Goal: Information Seeking & Learning: Understand process/instructions

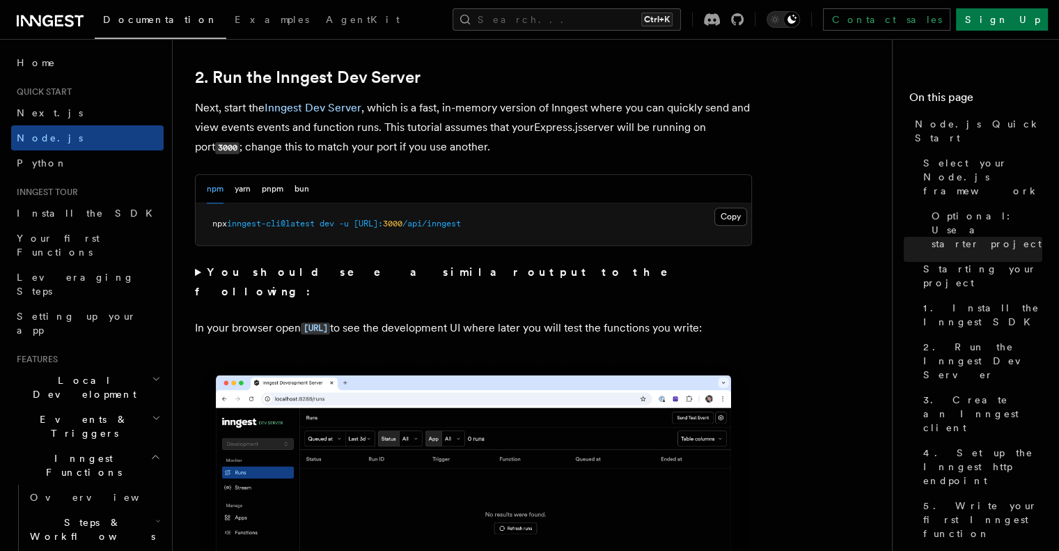
click at [690, 192] on div "npm yarn pnpm bun" at bounding box center [474, 189] width 556 height 29
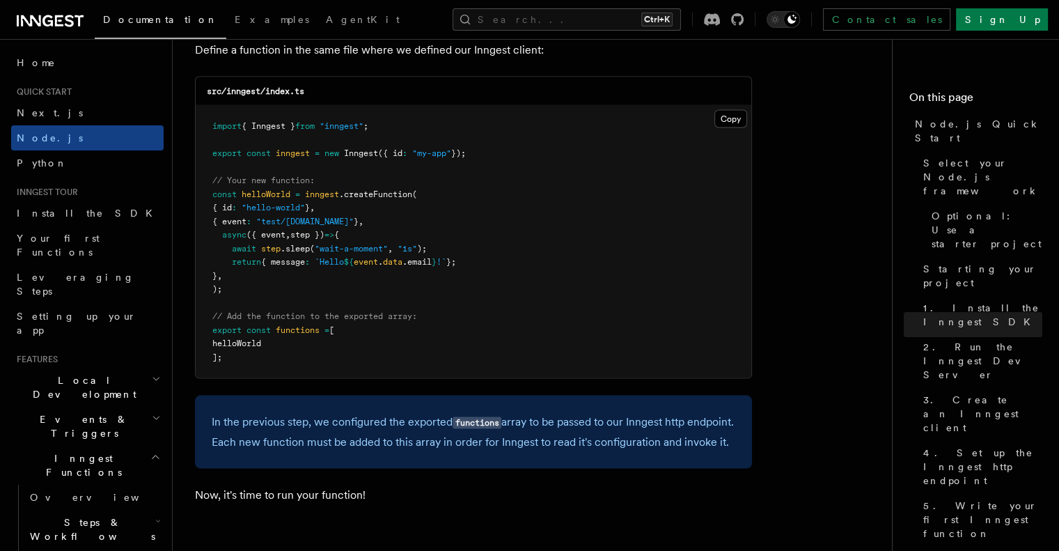
scroll to position [2771, 0]
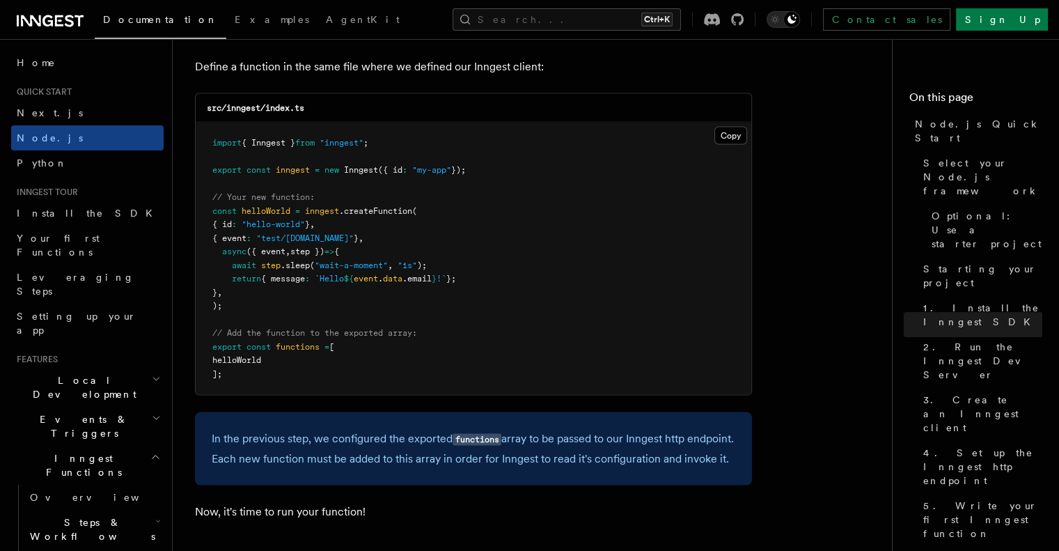
click at [730, 77] on p "Define a function in the same file where we defined our Inngest client:" at bounding box center [473, 66] width 557 height 19
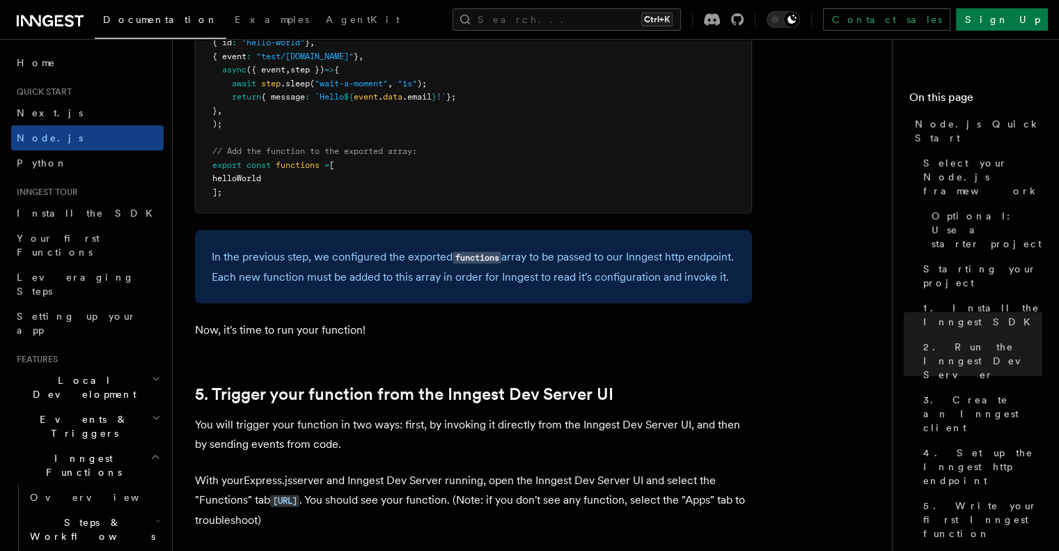
scroll to position [2905, 0]
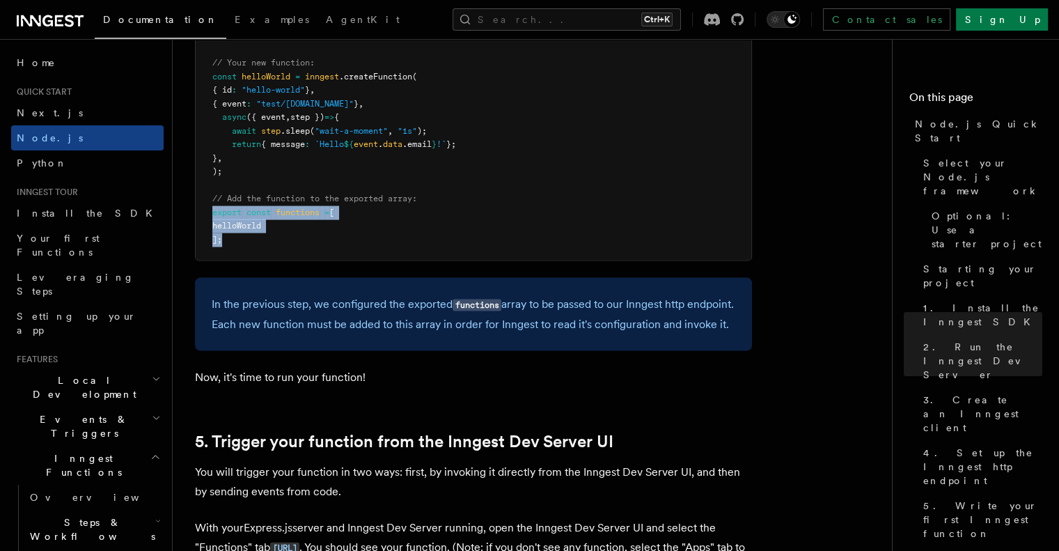
drag, startPoint x: 213, startPoint y: 214, endPoint x: 232, endPoint y: 257, distance: 46.4
click at [232, 257] on pre "import { Inngest } from "inngest" ; export const inngest = new Inngest ({ id : …" at bounding box center [474, 124] width 556 height 272
copy code "export const functions = [ helloWorld ];"
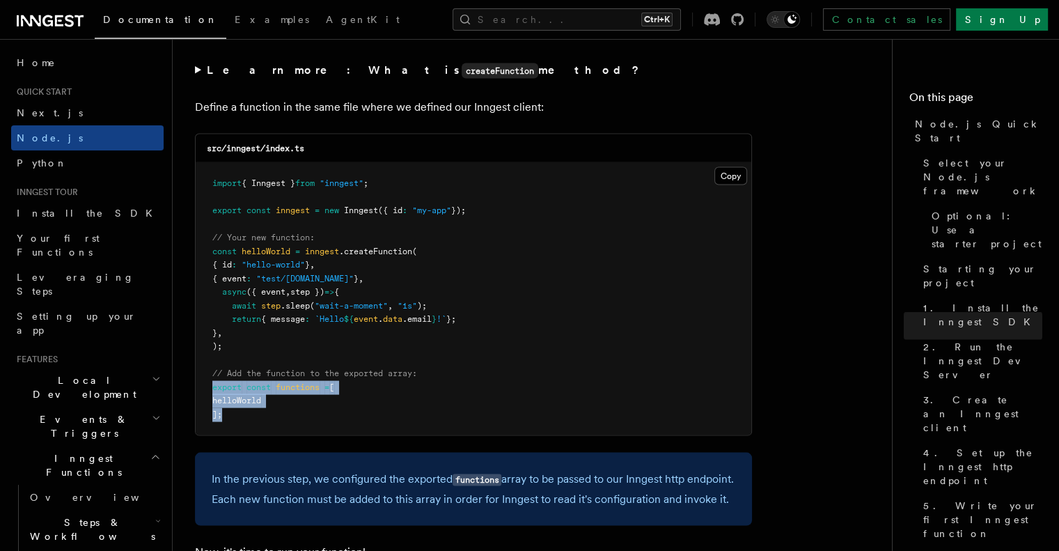
scroll to position [2729, 0]
click at [731, 178] on button "Copy Copied" at bounding box center [730, 177] width 33 height 18
click at [730, 178] on button "Copy Copied" at bounding box center [730, 177] width 33 height 18
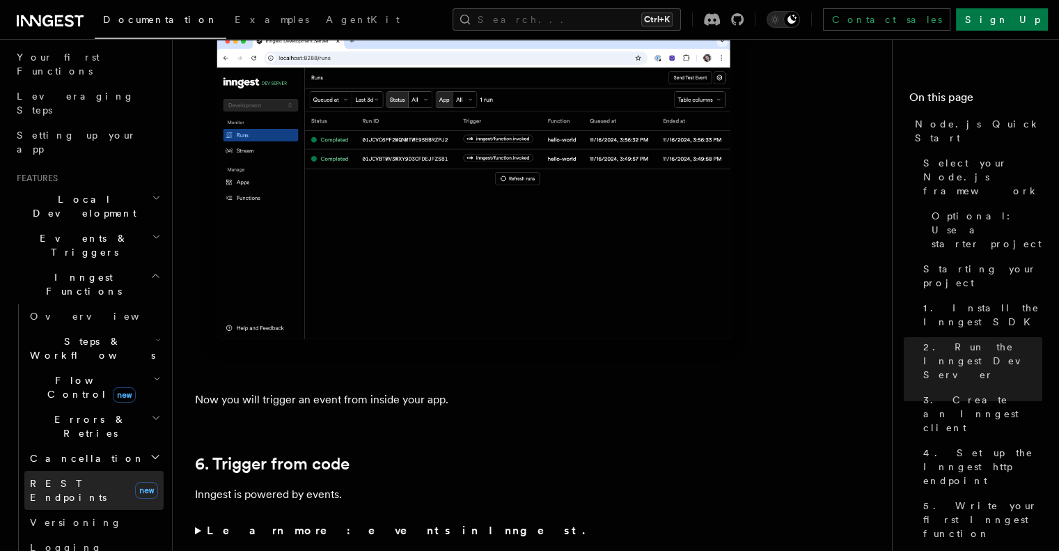
scroll to position [178, 0]
click at [136, 448] on h2 "Cancellation" at bounding box center [93, 460] width 139 height 25
click at [138, 448] on h2 "Cancellation" at bounding box center [93, 460] width 139 height 25
click at [151, 415] on icon "button" at bounding box center [156, 420] width 10 height 11
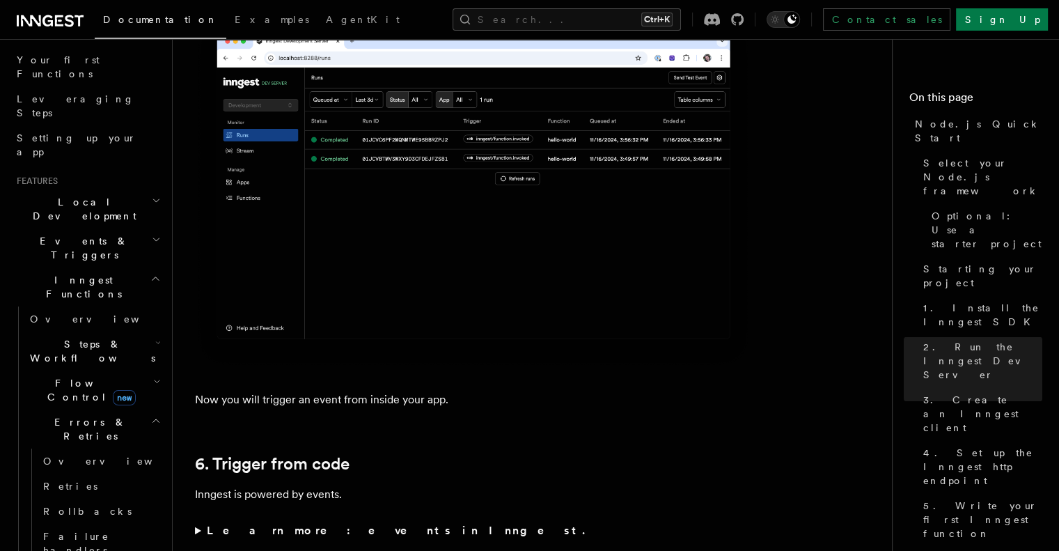
click at [151, 415] on icon "button" at bounding box center [156, 420] width 10 height 11
click at [153, 283] on header "Search... Documentation Examples AgentKit Home Quick start Next.js Node.js Pyth…" at bounding box center [86, 295] width 173 height 512
click at [155, 380] on icon "button" at bounding box center [157, 381] width 5 height 3
click at [153, 376] on icon "button" at bounding box center [157, 381] width 8 height 11
click at [155, 337] on icon "button" at bounding box center [158, 342] width 6 height 11
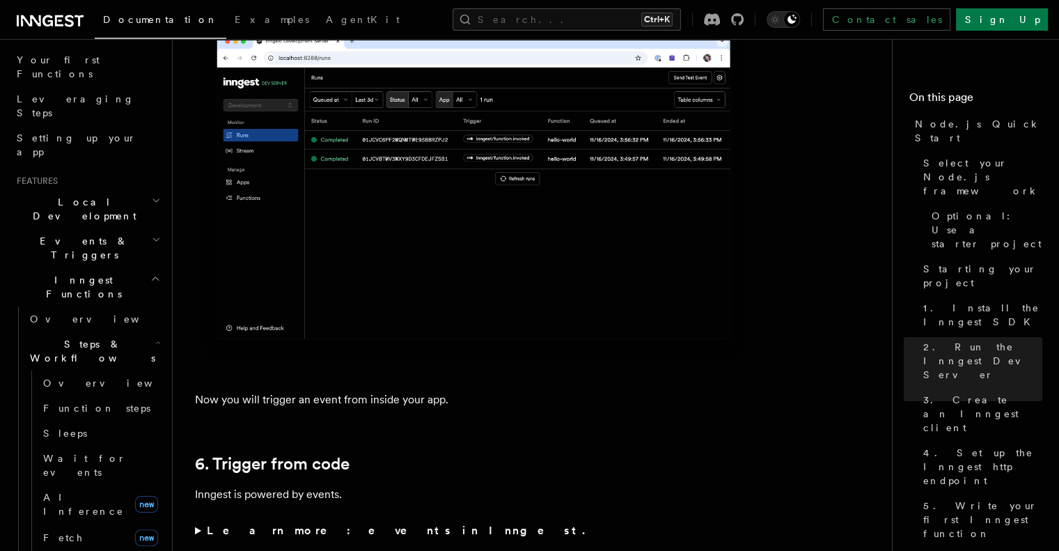
click at [155, 337] on icon "button" at bounding box center [158, 342] width 6 height 11
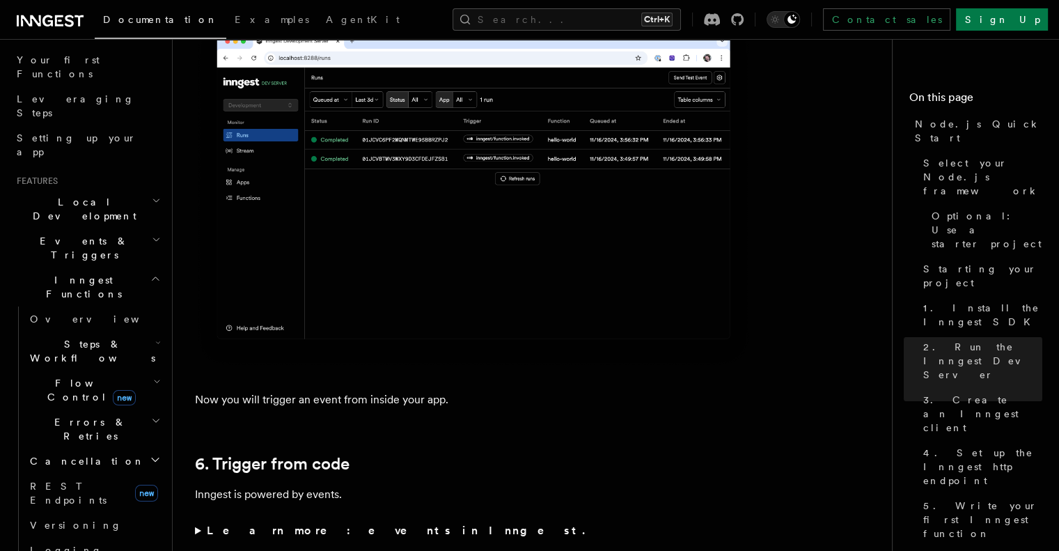
click at [153, 376] on icon "button" at bounding box center [157, 381] width 8 height 11
click at [155, 380] on icon "button" at bounding box center [157, 381] width 5 height 3
click at [155, 337] on icon "button" at bounding box center [158, 342] width 6 height 11
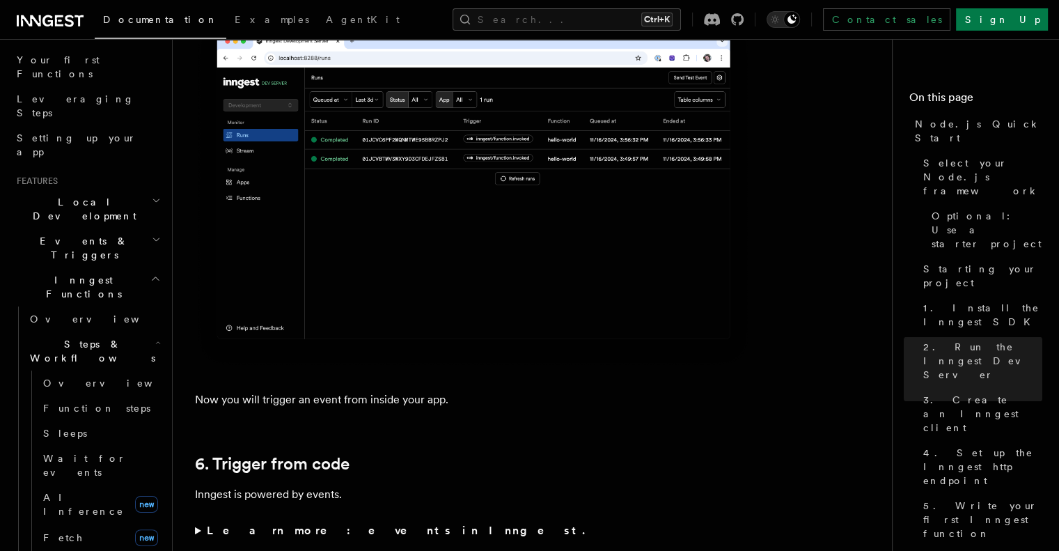
click at [155, 337] on icon "button" at bounding box center [158, 342] width 6 height 11
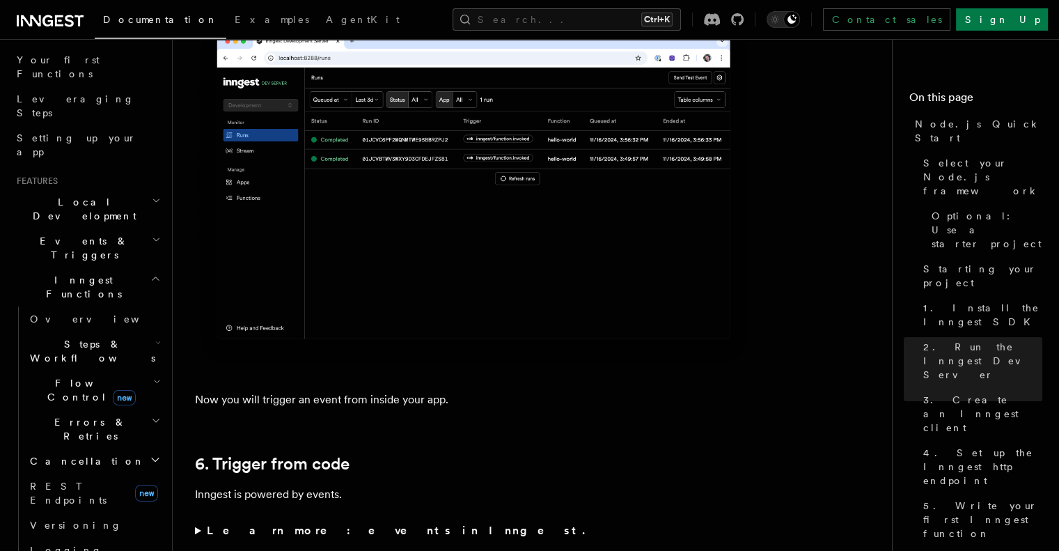
click at [153, 376] on icon "button" at bounding box center [157, 381] width 8 height 11
click at [151, 415] on icon "button" at bounding box center [156, 420] width 10 height 11
click at [150, 454] on icon "button" at bounding box center [155, 459] width 11 height 11
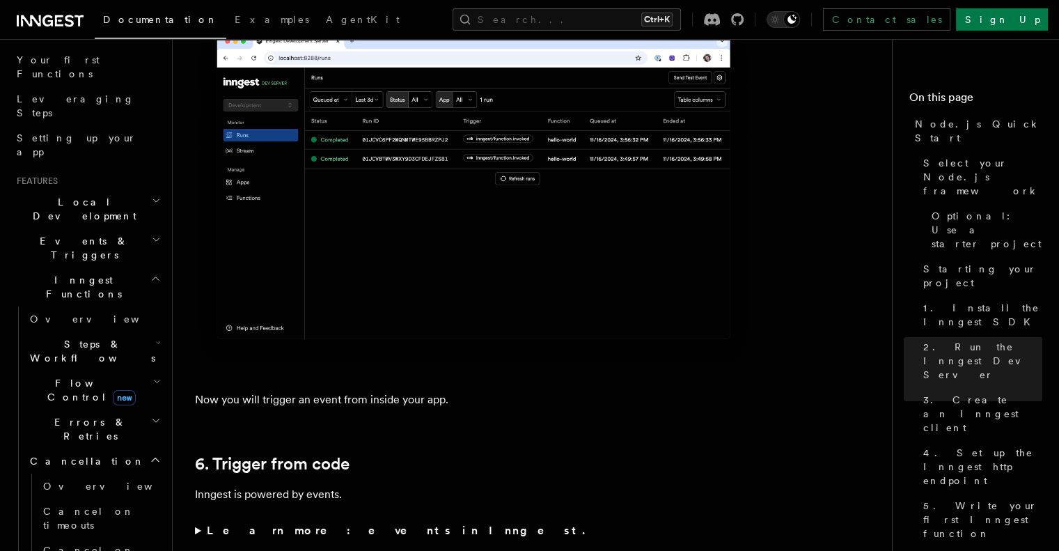
click at [150, 454] on icon "button" at bounding box center [155, 459] width 11 height 11
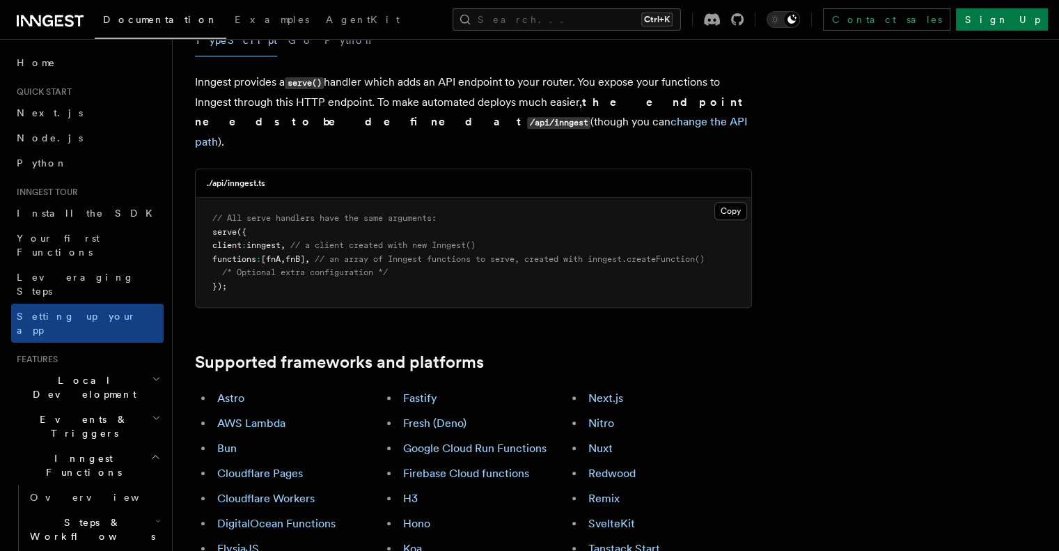
scroll to position [570, 0]
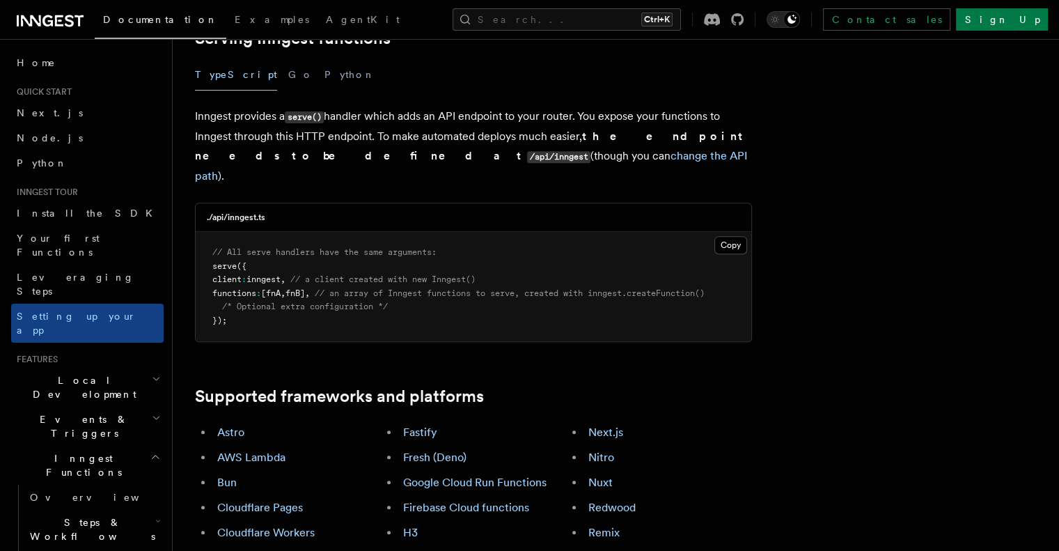
scroll to position [673, 0]
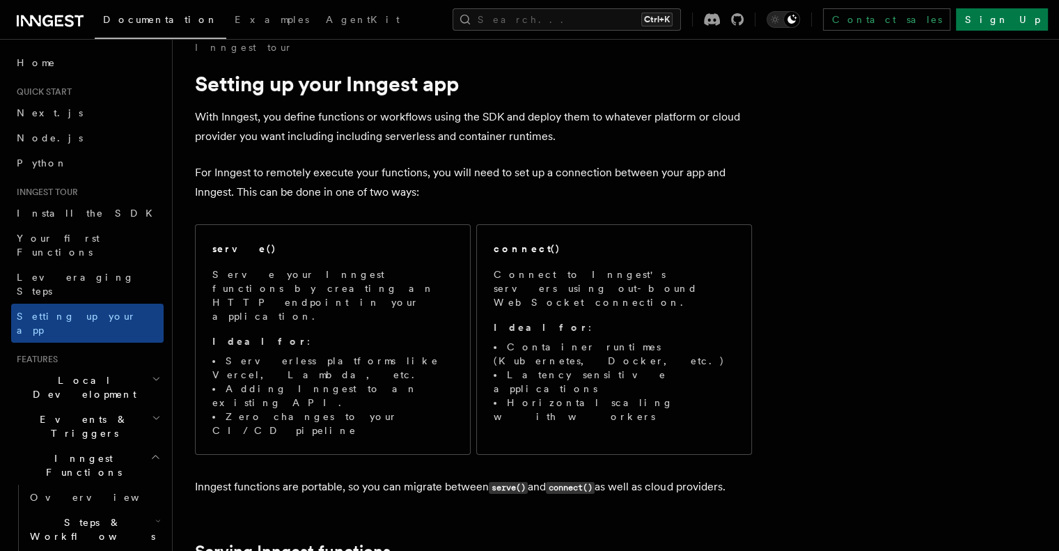
scroll to position [0, 0]
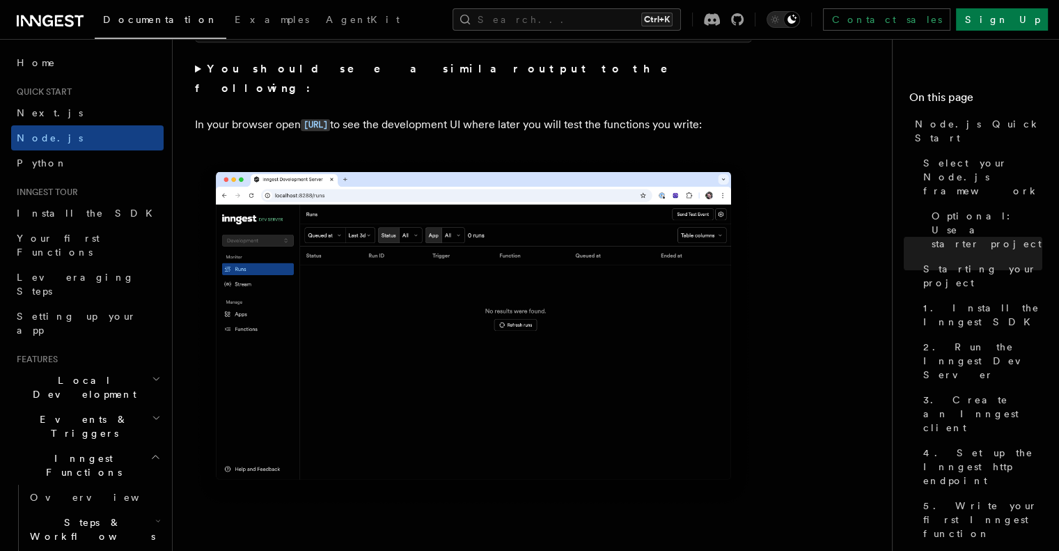
scroll to position [1312, 0]
